Goal: Use online tool/utility: Use online tool/utility

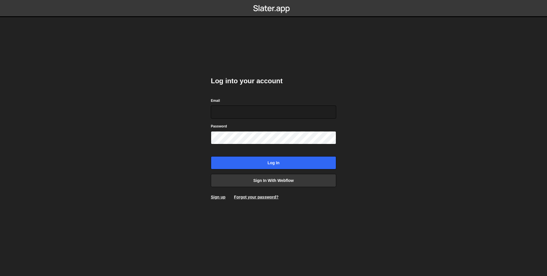
type input "[PERSON_NAME][EMAIL_ADDRESS][DOMAIN_NAME]"
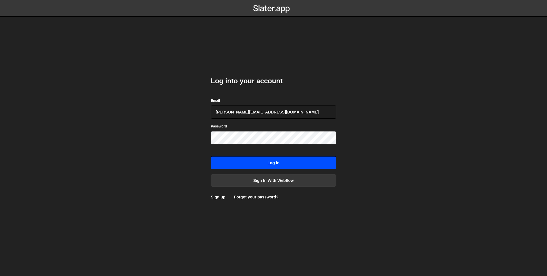
click at [302, 159] on input "Log in" at bounding box center [273, 162] width 125 height 13
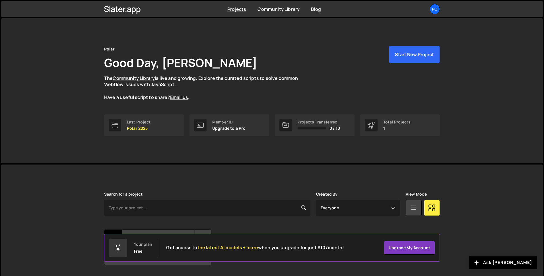
scroll to position [18, 0]
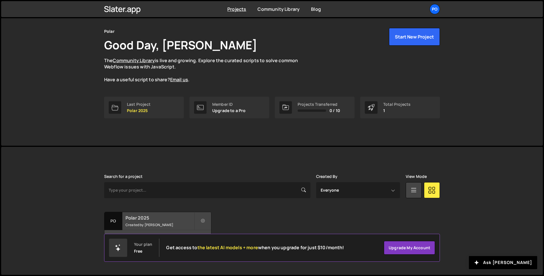
click at [168, 218] on h2 "Polar 2025" at bounding box center [160, 217] width 69 height 6
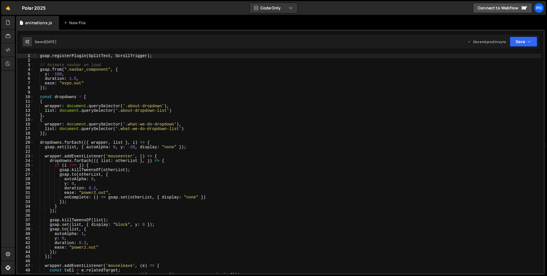
click at [315, 125] on div "gsap . registerPlugin ( SplitText , ScrollTrigger ) ; // Animate navbar on load…" at bounding box center [287, 168] width 507 height 229
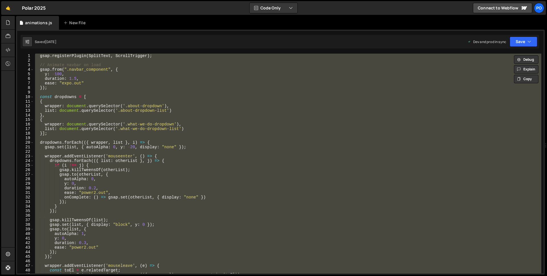
drag, startPoint x: 135, startPoint y: 158, endPoint x: 138, endPoint y: 153, distance: 5.5
click at [135, 158] on div "gsap . registerPlugin ( SplitText , ScrollTrigger ) ; // Animate navbar on load…" at bounding box center [287, 164] width 507 height 220
type textarea "wrapper.addEventListener('mouseenter', () => {"
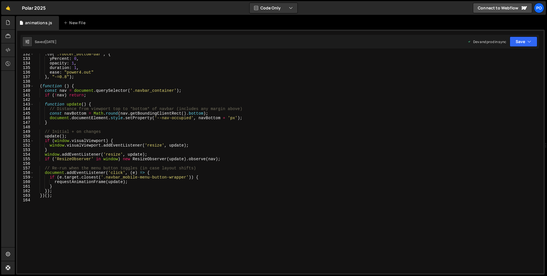
scroll to position [635, 0]
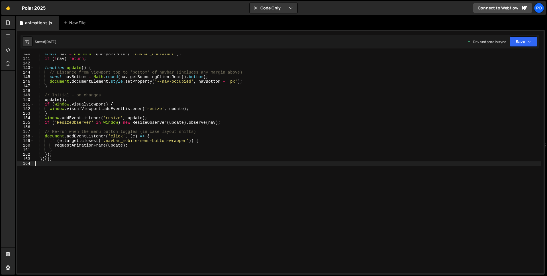
drag, startPoint x: 72, startPoint y: 167, endPoint x: 90, endPoint y: 169, distance: 18.0
click at [72, 167] on div "const nav = document . querySelector ( '.navbar_container' ) ; if ( ! nav ) ret…" at bounding box center [287, 166] width 507 height 229
type textarea "]"
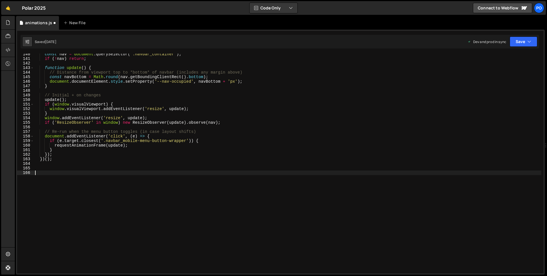
paste textarea "});"
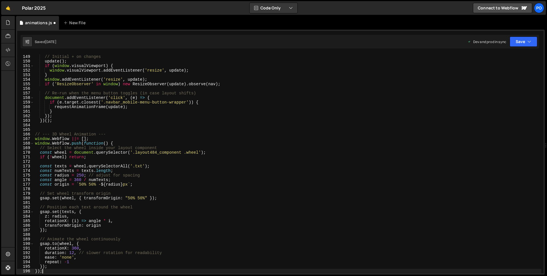
click at [137, 184] on div "// Initial + on changes update ( ) ; if ( window . visualViewport ) { window . …" at bounding box center [287, 164] width 507 height 229
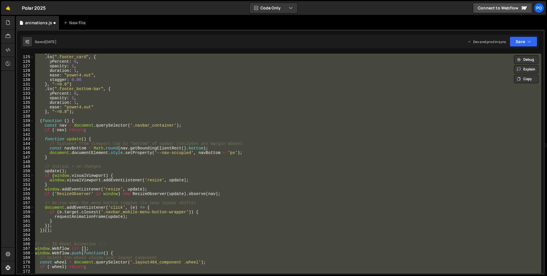
scroll to position [781, 0]
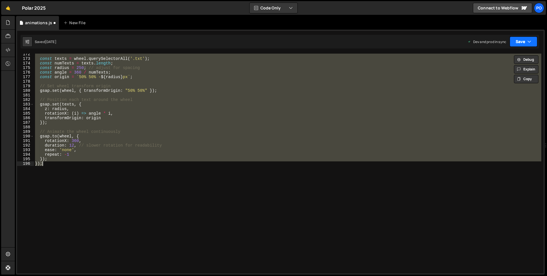
click at [530, 42] on icon "button" at bounding box center [529, 42] width 4 height 6
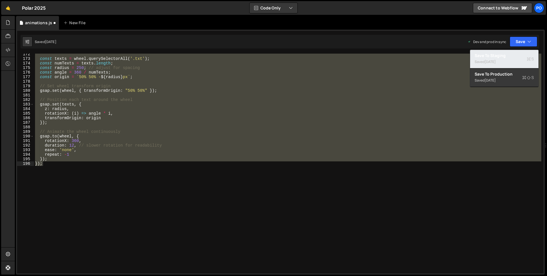
click at [503, 57] on div "Save to Staging S" at bounding box center [503, 56] width 59 height 6
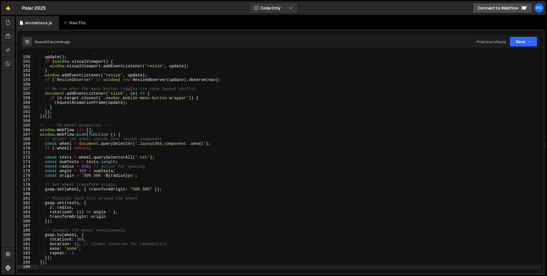
scroll to position [683, 0]
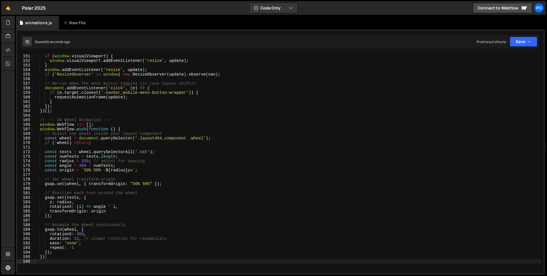
drag, startPoint x: 85, startPoint y: 161, endPoint x: 105, endPoint y: 161, distance: 19.9
click at [85, 161] on div "update ( ) ; if ( window . visualViewport ) { window . visualViewport . addEven…" at bounding box center [287, 163] width 507 height 229
click at [535, 39] on button "Save" at bounding box center [523, 41] width 28 height 10
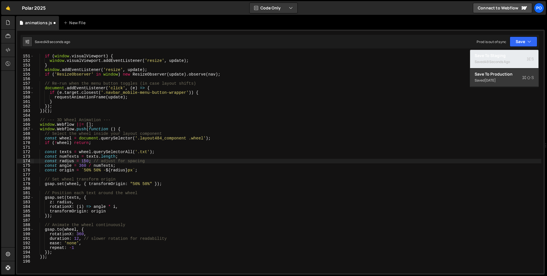
click at [512, 60] on div "Saved 49 seconds ago" at bounding box center [503, 61] width 59 height 7
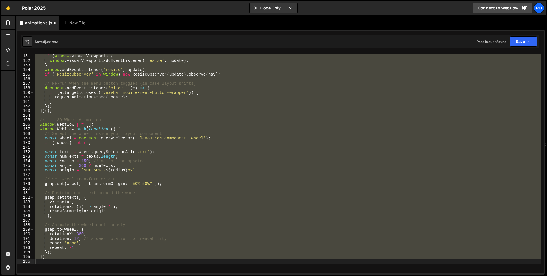
click at [130, 202] on div "update ( ) ; if ( window . visualViewport ) { window . visualViewport . addEven…" at bounding box center [287, 164] width 507 height 220
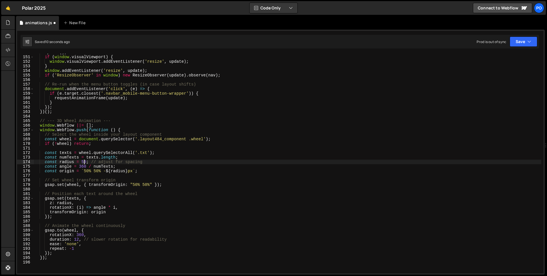
type textarea "const radius = 500; // adjust for spacing"
click at [192, 177] on div "update ( ) ; if ( window . visualViewport ) { window . visualViewport . addEven…" at bounding box center [287, 164] width 507 height 229
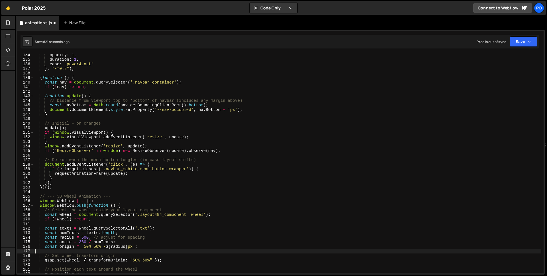
scroll to position [607, 0]
click at [533, 38] on button "Save" at bounding box center [523, 41] width 28 height 10
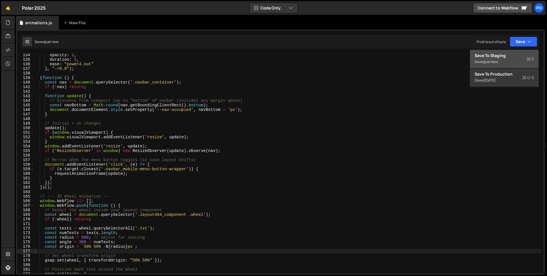
click at [511, 61] on div "Saved just now" at bounding box center [503, 61] width 59 height 7
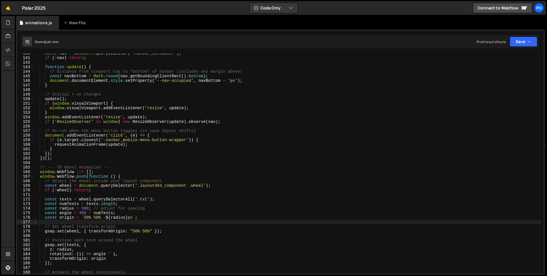
scroll to position [639, 0]
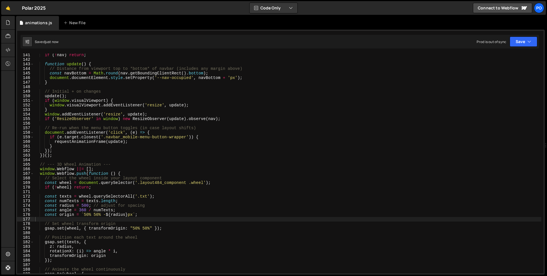
click at [87, 205] on div "if ( ! nav ) return ; function update ( ) { // Distance from viewport top to *b…" at bounding box center [287, 167] width 507 height 229
click at [522, 46] on button "Save" at bounding box center [523, 41] width 28 height 10
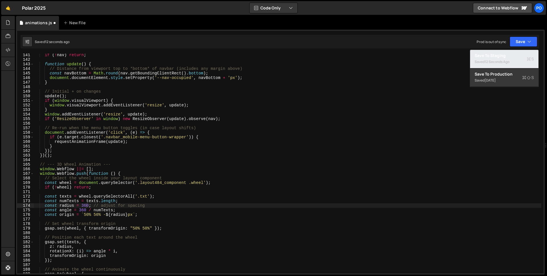
click at [507, 57] on div "Save to Staging S" at bounding box center [503, 56] width 59 height 6
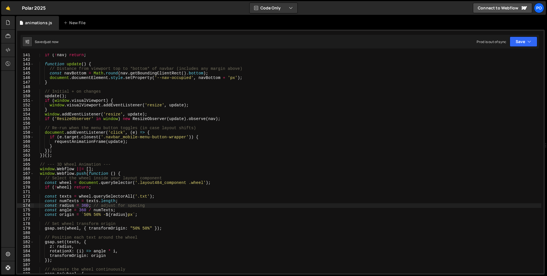
click at [84, 205] on div "if ( ! nav ) return ; function update ( ) { // Distance from viewport top to *b…" at bounding box center [287, 167] width 507 height 229
click at [531, 43] on button "Save" at bounding box center [523, 41] width 28 height 10
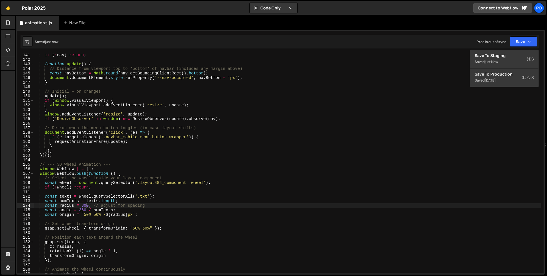
click at [365, 114] on div "if ( ! nav ) return ; function update ( ) { // Distance from viewport top to *b…" at bounding box center [287, 167] width 507 height 229
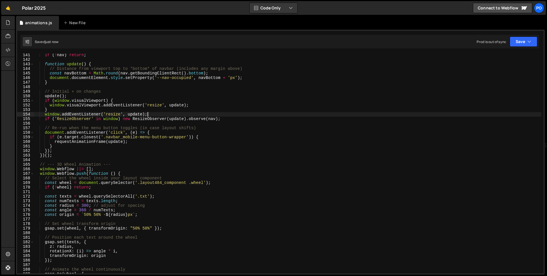
click at [87, 206] on div "if ( ! nav ) return ; function update ( ) { // Distance from viewport top to *b…" at bounding box center [287, 167] width 507 height 229
click at [81, 209] on div "if ( ! nav ) return ; function update ( ) { // Distance from viewport top to *b…" at bounding box center [287, 167] width 507 height 229
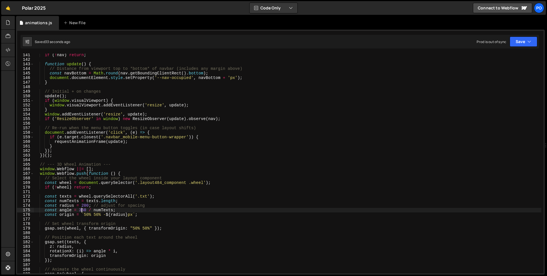
type textarea "const angle = 860 / numTexts;"
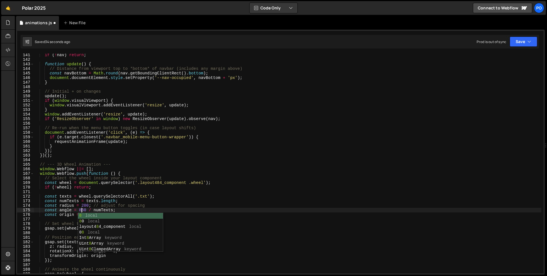
click at [343, 194] on div "if ( ! nav ) return ; function update ( ) { // Distance from viewport top to *b…" at bounding box center [287, 167] width 507 height 229
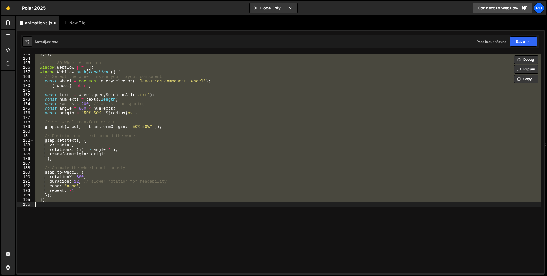
scroll to position [740, 0]
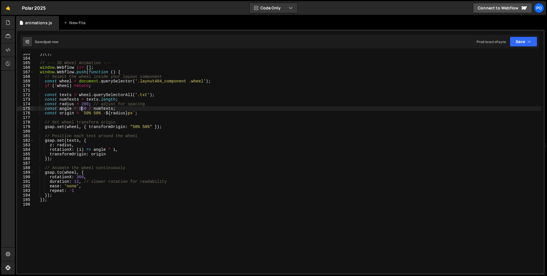
click at [85, 103] on div "}) ( ) ; // --- 3D Wheel Animation --- window . Webflow ||= [ ] ; window . Webf…" at bounding box center [287, 166] width 507 height 229
drag, startPoint x: 86, startPoint y: 103, endPoint x: 166, endPoint y: 102, distance: 80.0
click at [86, 103] on div "}) ( ) ; // --- 3D Wheel Animation --- window . Webflow ||= [ ] ; window . Webf…" at bounding box center [287, 166] width 507 height 229
type textarea "const radius = 360; // adjust for spacing"
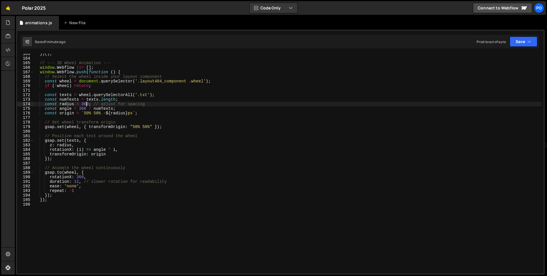
click at [100, 163] on div "}) ( ) ; // --- 3D Wheel Animation --- window . Webflow ||= [ ] ; window . Webf…" at bounding box center [287, 166] width 507 height 229
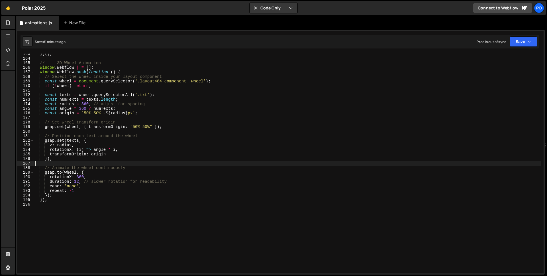
drag, startPoint x: 84, startPoint y: 104, endPoint x: 110, endPoint y: 105, distance: 25.3
click at [85, 104] on div "}) ( ) ; // --- 3D Wheel Animation --- window . Webflow ||= [ ] ; window . Webf…" at bounding box center [287, 166] width 507 height 229
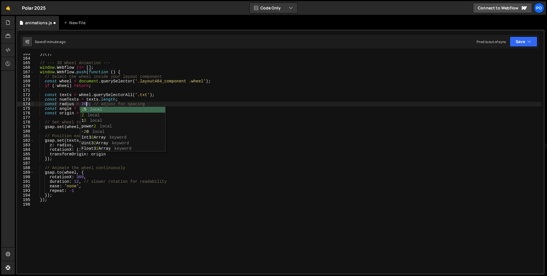
scroll to position [0, 3]
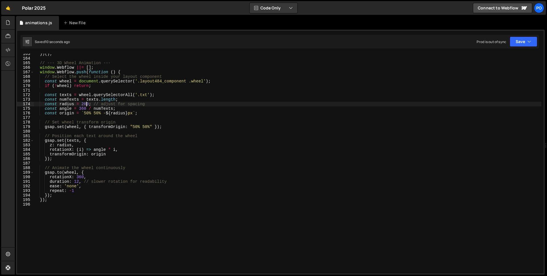
click at [82, 108] on div "}) ( ) ; // --- 3D Wheel Animation --- window . Webflow ||= [ ] ; window . Webf…" at bounding box center [287, 166] width 507 height 229
drag, startPoint x: 83, startPoint y: 103, endPoint x: 114, endPoint y: 103, distance: 31.0
click at [84, 103] on div "}) ( ) ; // --- 3D Wheel Animation --- window . Webflow ||= [ ] ; window . Webf…" at bounding box center [287, 166] width 507 height 229
type textarea "const radius = 250; // adjust for spacing"
